Goal: Task Accomplishment & Management: Complete application form

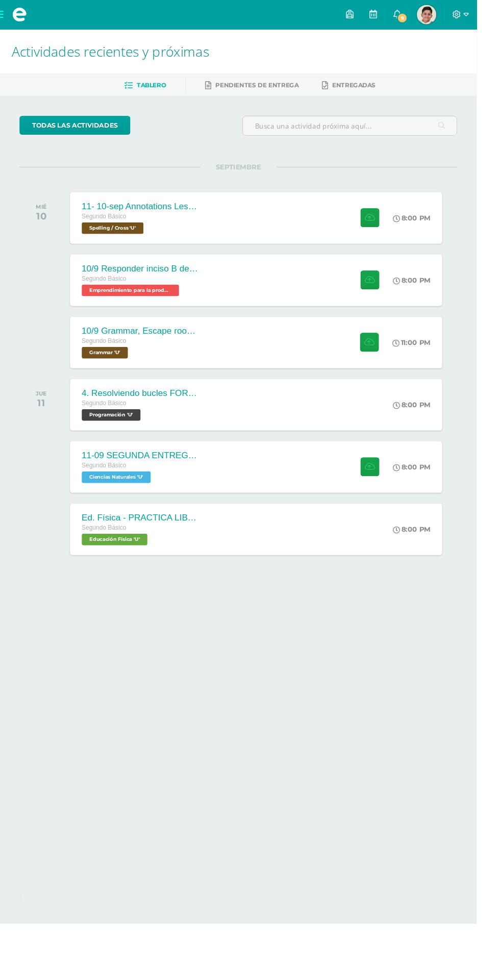
click at [301, 175] on div "SEPTIEMBRE" at bounding box center [249, 175] width 459 height 1
click at [333, 217] on div "11- 10-sep Annotations Lesson 31 Segundo Básico Spelling / Cross 'U' 8:00 PM 11…" at bounding box center [268, 229] width 390 height 54
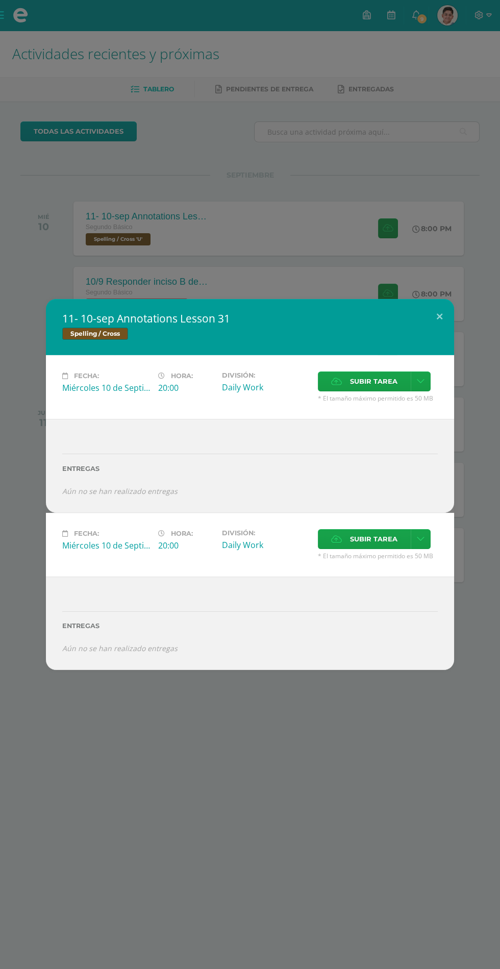
click at [440, 176] on div "11- 10-sep Annotations Lesson 31 Spelling / Cross Fecha: Miércoles 10 de Septie…" at bounding box center [250, 484] width 500 height 969
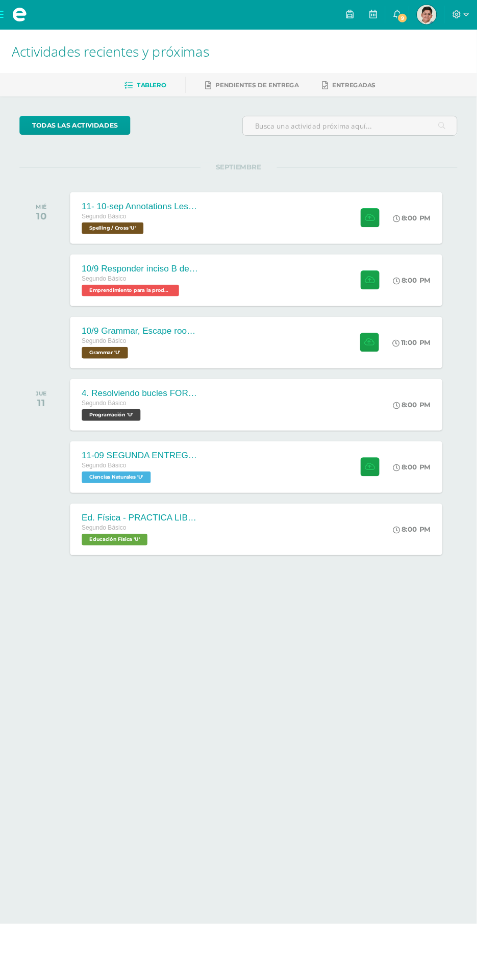
click at [369, 335] on div at bounding box center [384, 359] width 49 height 54
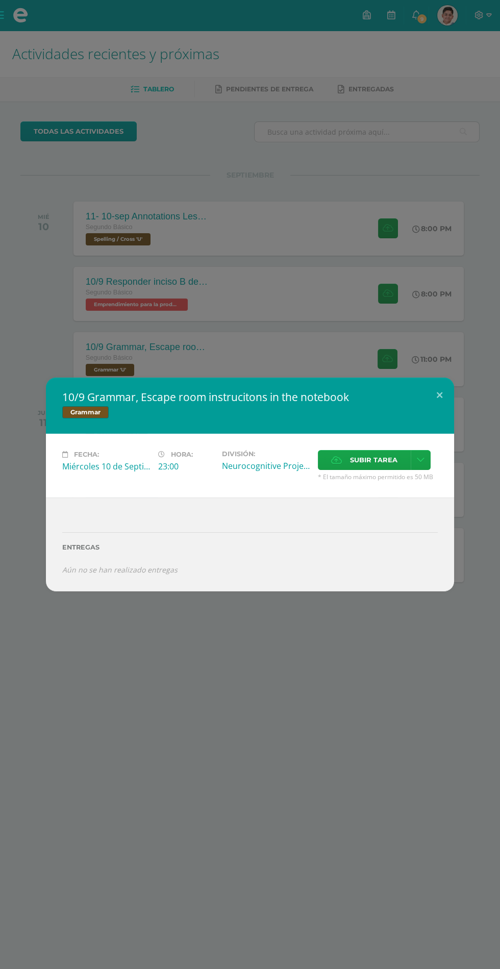
click at [356, 278] on div "10/9 Grammar, Escape room instrucitons in the notebook Grammar Fecha: Miércoles…" at bounding box center [250, 484] width 500 height 969
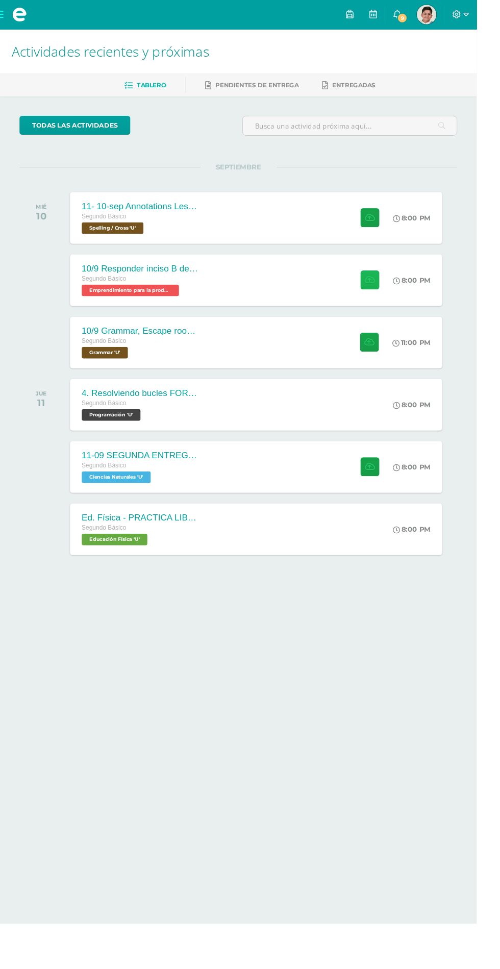
click at [381, 295] on button at bounding box center [388, 294] width 20 height 20
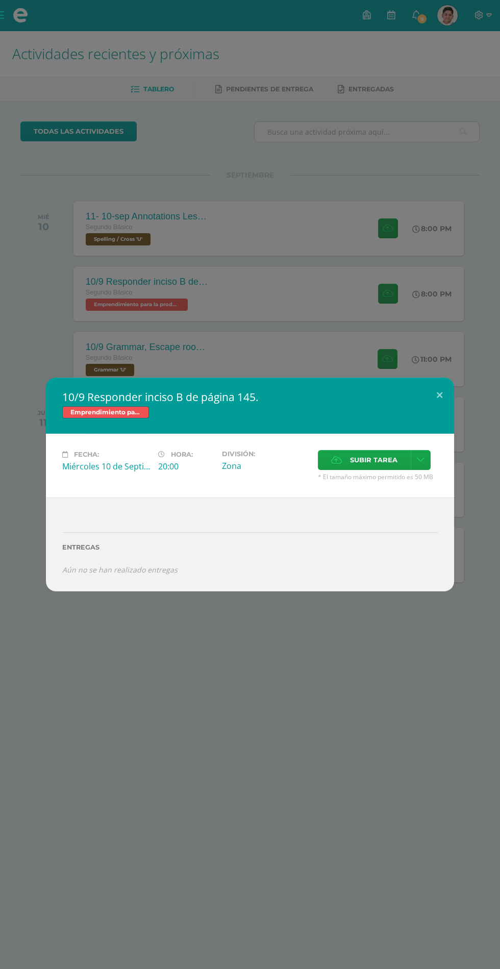
click at [401, 125] on div "10/9 Responder inciso B de página 145. Emprendimiento para la productividad Fec…" at bounding box center [250, 484] width 500 height 969
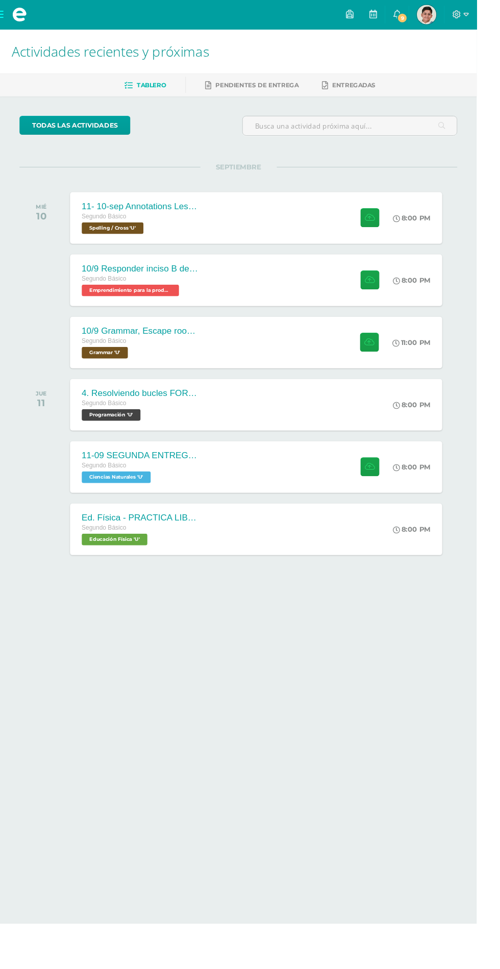
click at [219, 239] on div "11- 10-sep Annotations Lesson 31 Segundo Básico Spelling / Cross 'U'" at bounding box center [146, 229] width 147 height 54
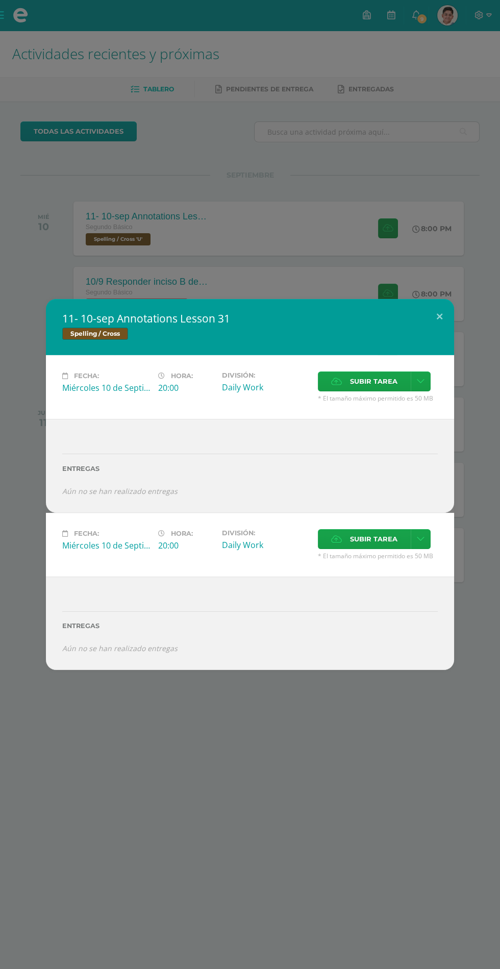
click at [369, 383] on span "Subir tarea" at bounding box center [373, 381] width 47 height 19
click at [0, 0] on input "Subir tarea" at bounding box center [0, 0] width 0 height 0
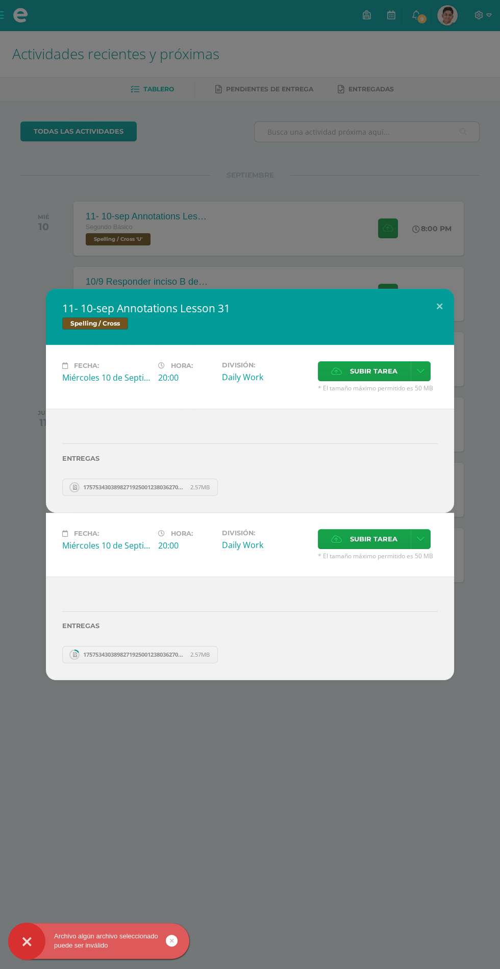
click at [387, 368] on span "Subir tarea" at bounding box center [373, 371] width 47 height 19
click at [0, 0] on input "Subir tarea" at bounding box center [0, 0] width 0 height 0
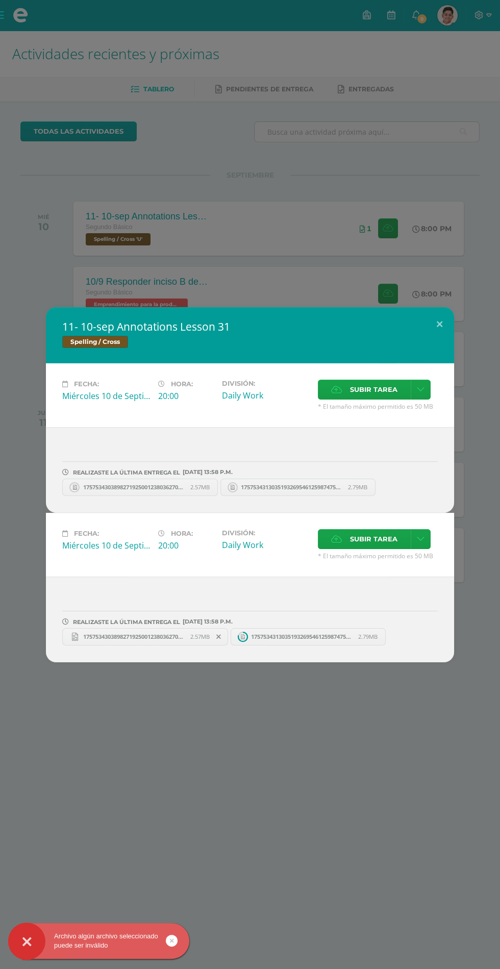
click at [380, 390] on span "Subir tarea" at bounding box center [373, 389] width 47 height 19
click at [0, 0] on input "Subir tarea" at bounding box center [0, 0] width 0 height 0
